Goal: Task Accomplishment & Management: Use online tool/utility

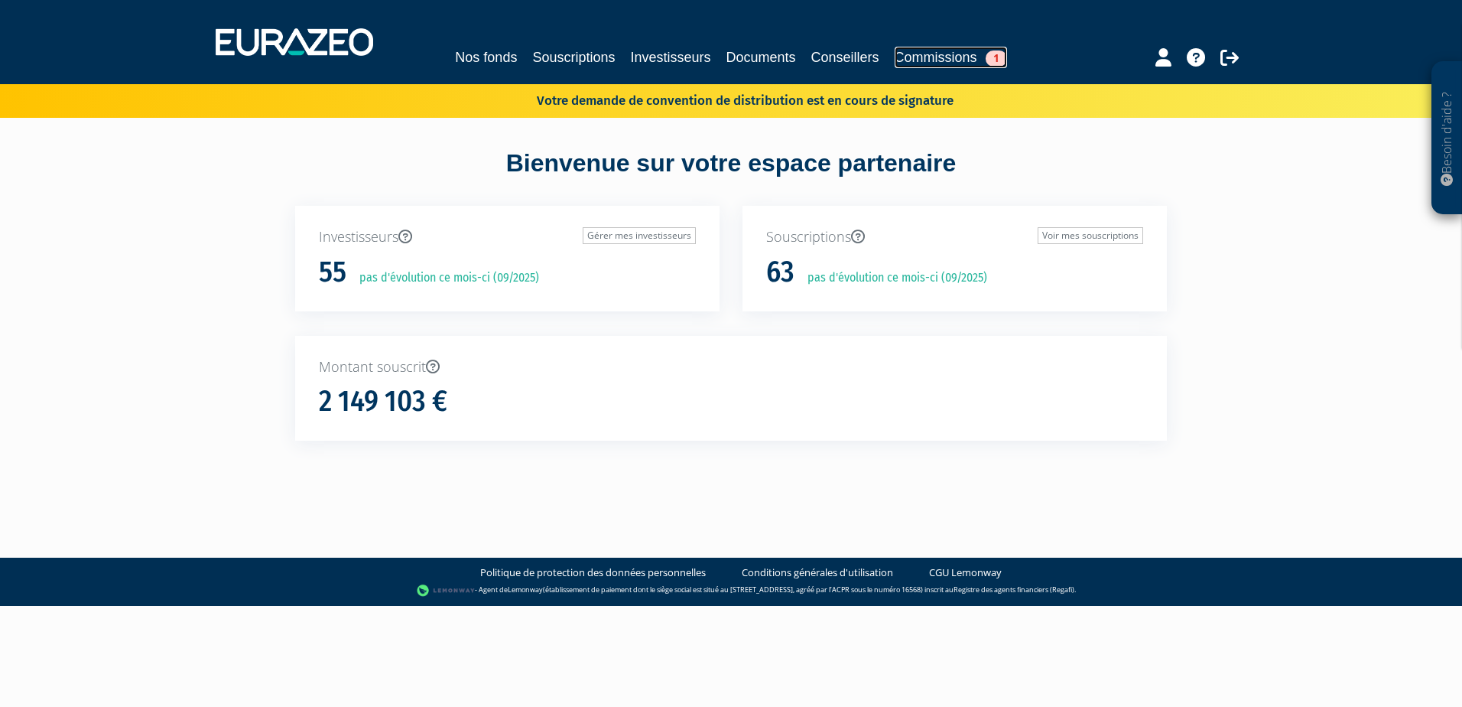
click at [932, 61] on link "Commissions 1" at bounding box center [951, 57] width 112 height 21
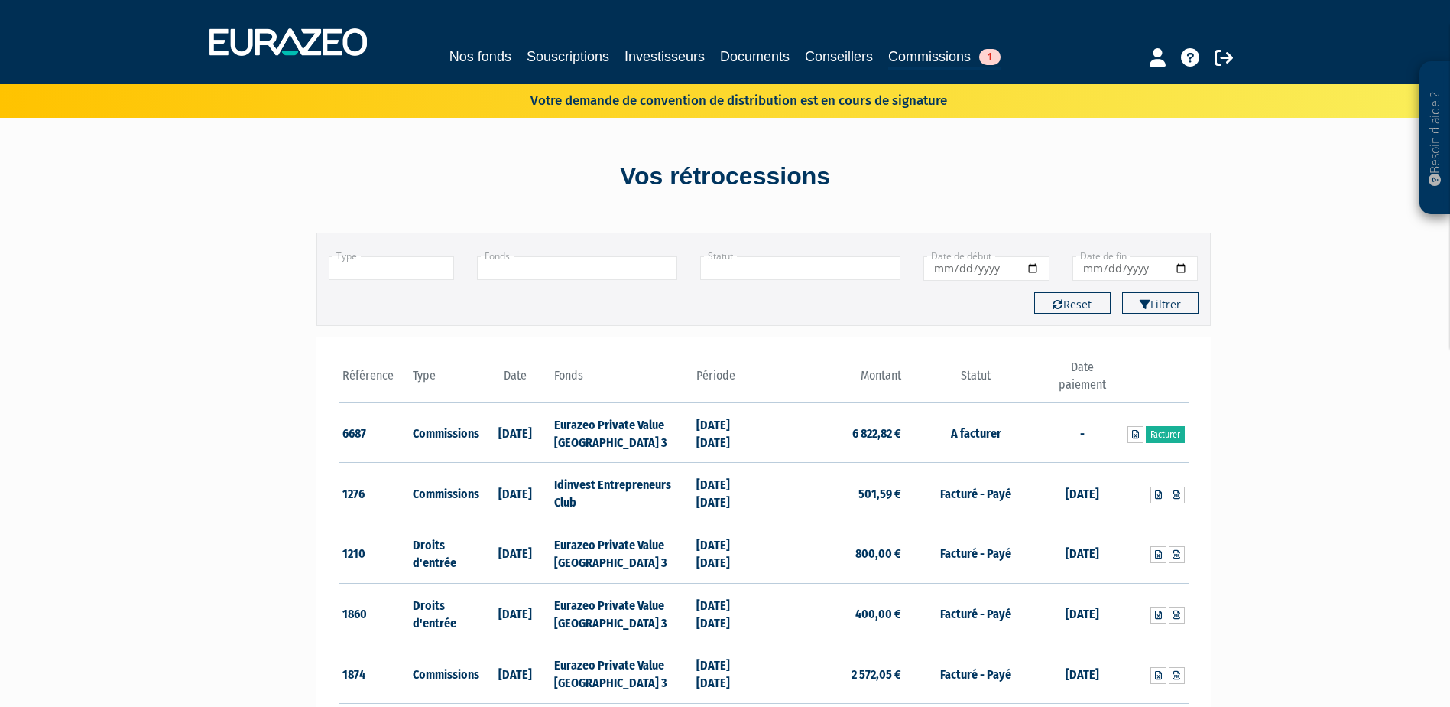
click at [945, 60] on link "Commissions 1" at bounding box center [944, 58] width 112 height 24
click at [1172, 428] on link "Facturer" at bounding box center [1165, 434] width 39 height 17
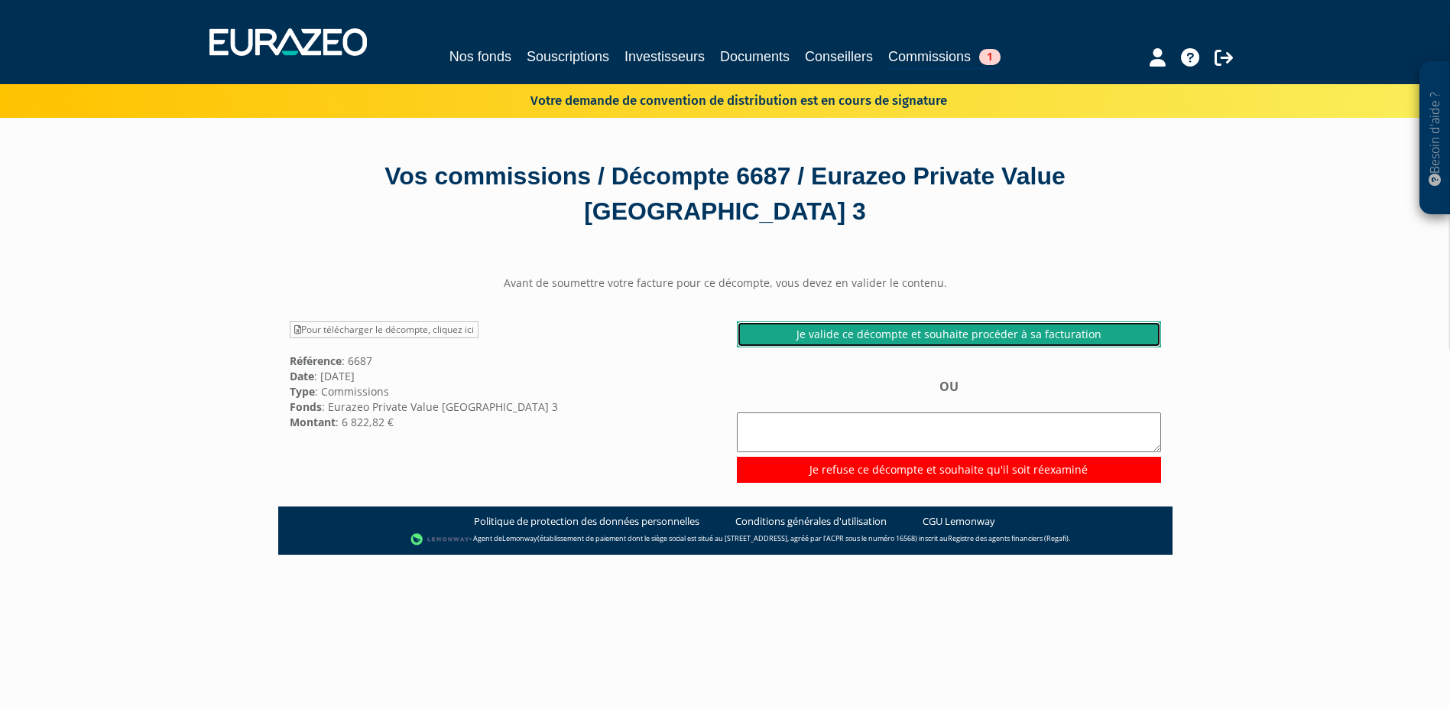
click at [860, 338] on link "Je valide ce décompte et souhaite procéder à sa facturation" at bounding box center [949, 334] width 424 height 26
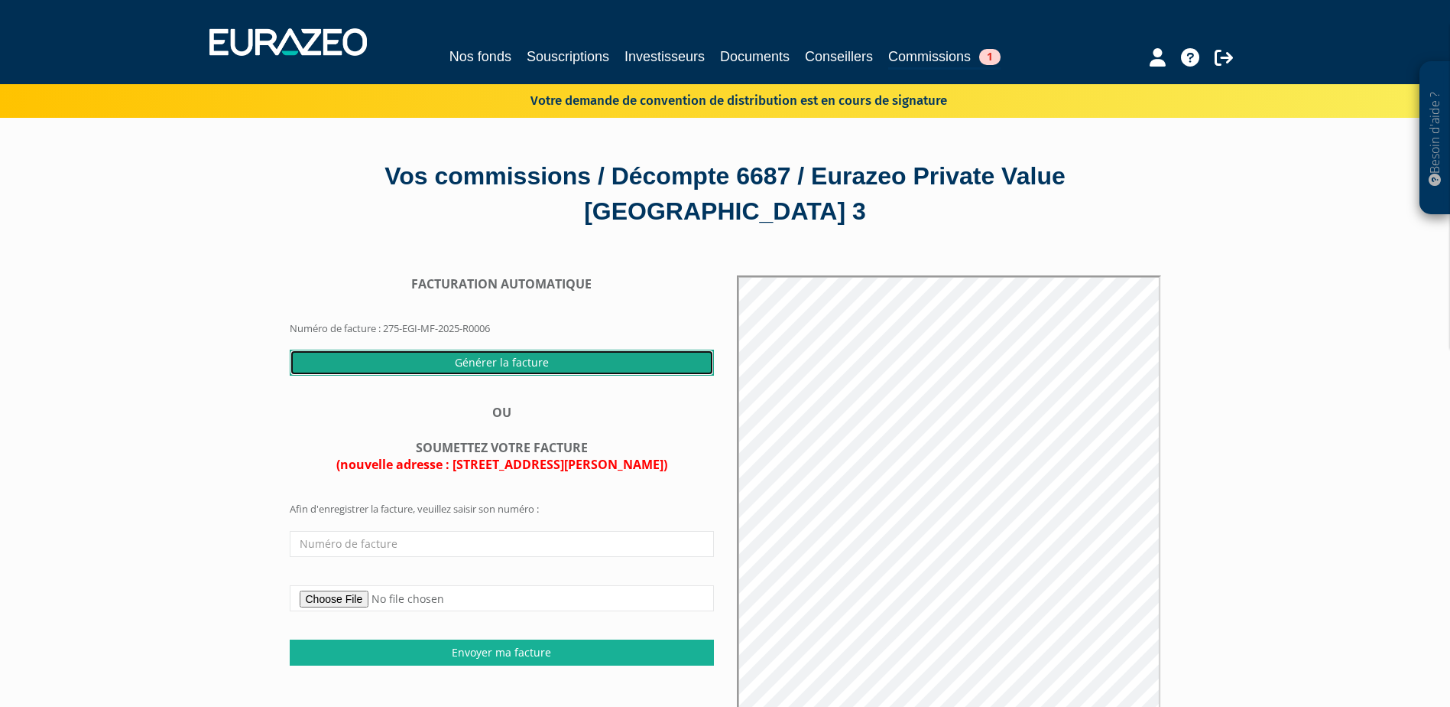
click at [533, 359] on input "Générer la facture" at bounding box center [502, 362] width 424 height 26
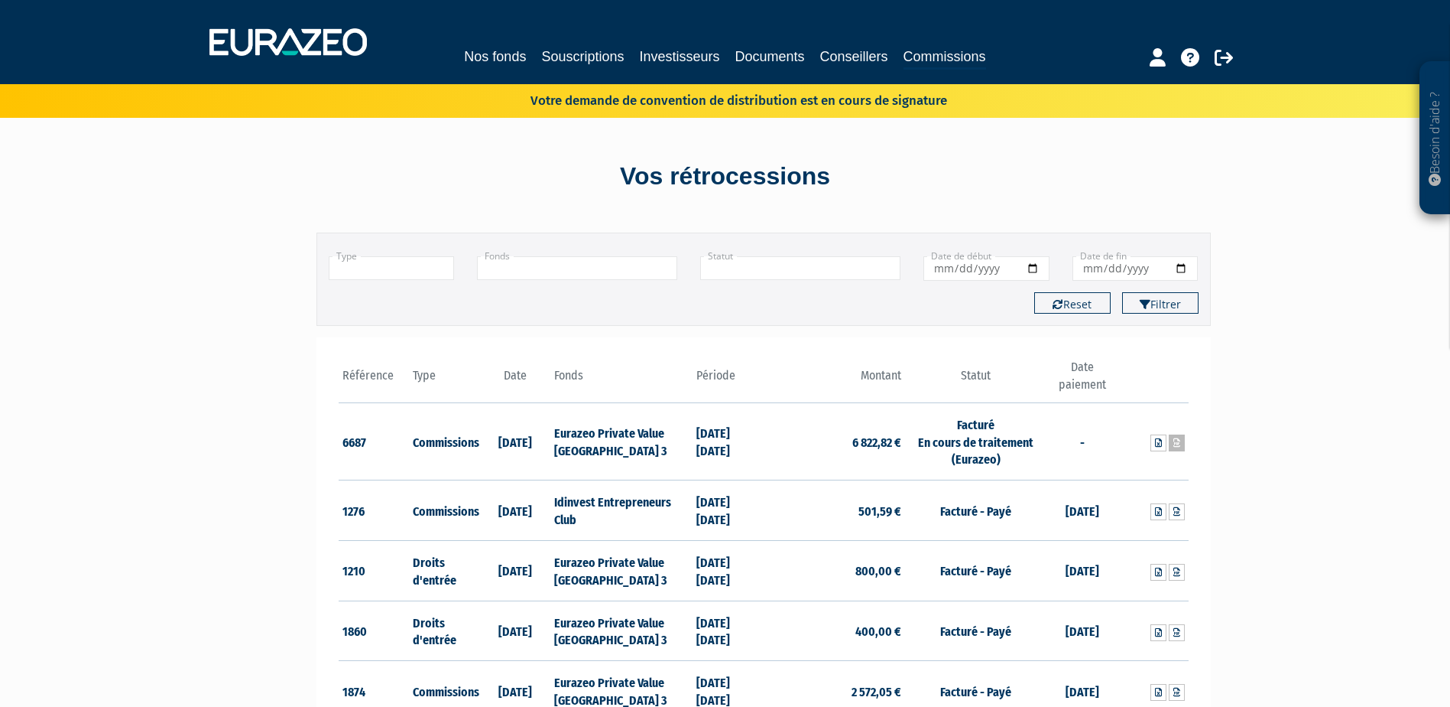
click at [1178, 445] on icon at bounding box center [1177, 442] width 7 height 9
click at [1180, 444] on icon at bounding box center [1177, 442] width 7 height 9
